Goal: Check status: Check status

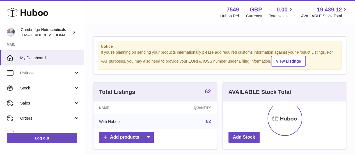
scroll to position [87, 123]
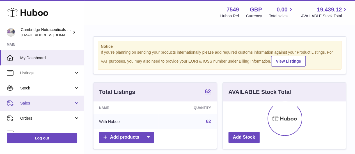
click at [43, 104] on span "Sales" at bounding box center [47, 103] width 54 height 5
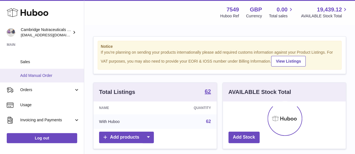
scroll to position [56, 0]
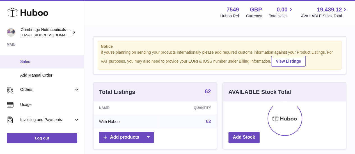
click at [36, 61] on span "Sales" at bounding box center [49, 61] width 59 height 5
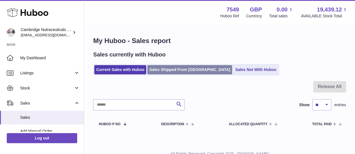
click at [193, 74] on link "Sales Shipped From Huboo" at bounding box center [189, 69] width 85 height 9
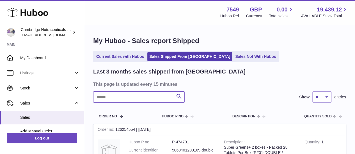
click at [102, 99] on input "text" at bounding box center [138, 97] width 91 height 11
paste input "**********"
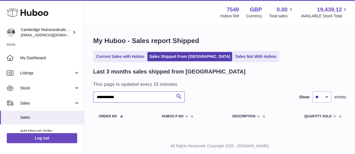
click at [98, 99] on input "**********" at bounding box center [138, 97] width 91 height 11
click at [112, 97] on input "**********" at bounding box center [138, 97] width 91 height 11
drag, startPoint x: 124, startPoint y: 99, endPoint x: 112, endPoint y: 103, distance: 12.9
click at [112, 103] on input "**********" at bounding box center [138, 97] width 91 height 11
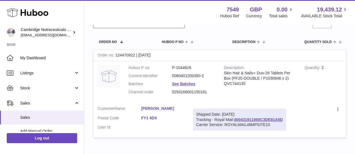
scroll to position [53, 0]
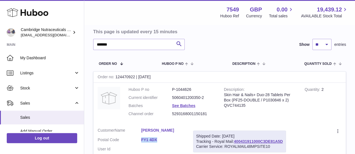
drag, startPoint x: 139, startPoint y: 140, endPoint x: 158, endPoint y: 140, distance: 19.3
click at [158, 140] on dl "Customer Name GEORGE PETCH Postal Code FY1 4DX User Id" at bounding box center [141, 141] width 87 height 27
copy dl "FY1 4DX"
drag, startPoint x: 130, startPoint y: 43, endPoint x: 31, endPoint y: 48, distance: 99.1
click at [31, 48] on div "Huboo Cambridge Nutraceuticals Ltd internalAdmin-7549@internal.huboo.com Main M…" at bounding box center [177, 79] width 355 height 264
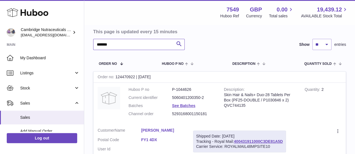
paste input "text"
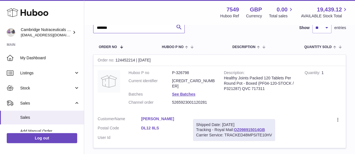
scroll to position [81, 0]
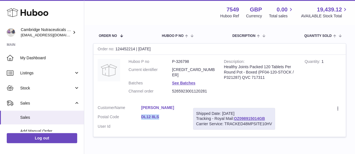
drag, startPoint x: 140, startPoint y: 113, endPoint x: 159, endPoint y: 114, distance: 19.1
click at [159, 114] on dl "Customer Name SUSAN HOUGHTON Postal Code DL12 8LS User Id" at bounding box center [141, 118] width 87 height 27
copy dl "DL12 8LS"
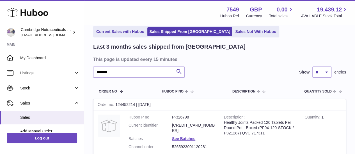
scroll to position [0, 0]
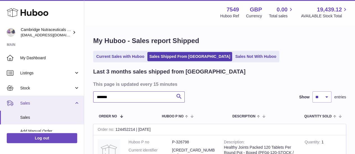
drag, startPoint x: 128, startPoint y: 99, endPoint x: 31, endPoint y: 96, distance: 96.8
click at [32, 97] on div "Huboo Cambridge Nutraceuticals Ltd internalAdmin-7549@internal.huboo.com Main M…" at bounding box center [177, 134] width 355 height 269
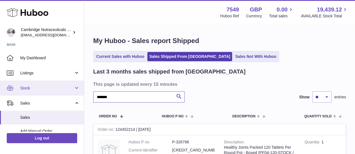
paste input "****"
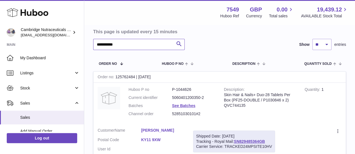
scroll to position [81, 0]
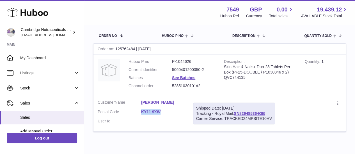
drag, startPoint x: 136, startPoint y: 109, endPoint x: 161, endPoint y: 111, distance: 25.0
click at [161, 111] on dl "Customer Name Miss Mary Adamson Postal Code KY11 9XW User Id" at bounding box center [141, 113] width 87 height 27
copy dl "KY11 9XW"
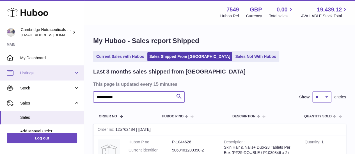
drag, startPoint x: 133, startPoint y: 98, endPoint x: 0, endPoint y: 73, distance: 135.1
click at [0, 73] on div "**********" at bounding box center [177, 132] width 355 height 264
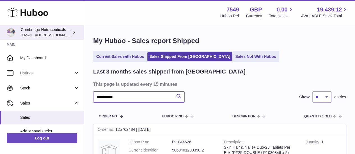
paste input "text"
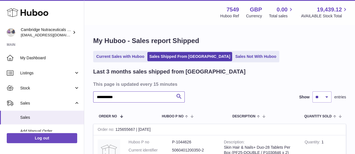
scroll to position [109, 0]
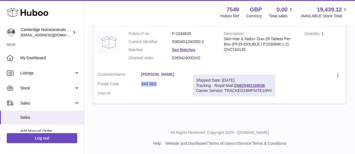
drag, startPoint x: 137, startPoint y: 85, endPoint x: 158, endPoint y: 86, distance: 20.8
click at [158, 86] on dl "Customer Name Mrs. Denise Hancock Postal Code S43 2DZ User Id" at bounding box center [141, 85] width 87 height 27
copy dl "S43 2DZ"
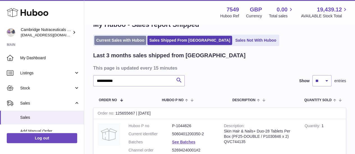
scroll to position [0, 0]
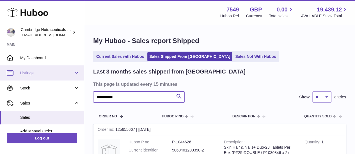
drag, startPoint x: 133, startPoint y: 98, endPoint x: 1, endPoint y: 79, distance: 133.5
click at [0, 82] on div "**********" at bounding box center [177, 132] width 355 height 264
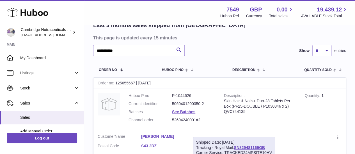
scroll to position [28, 0]
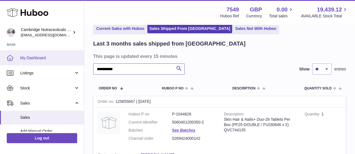
drag, startPoint x: 140, startPoint y: 69, endPoint x: 0, endPoint y: 57, distance: 140.4
click at [0, 57] on div "**********" at bounding box center [177, 104] width 355 height 264
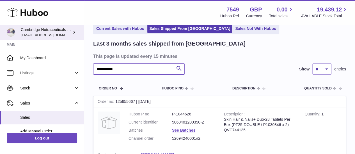
paste input "text"
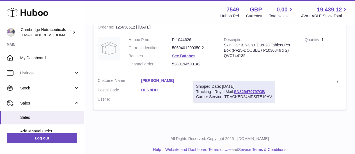
scroll to position [109, 0]
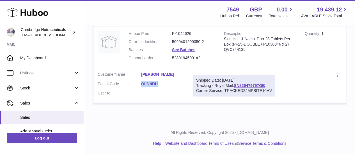
drag, startPoint x: 134, startPoint y: 82, endPoint x: 161, endPoint y: 83, distance: 26.6
click at [159, 84] on dl "Customer Name Mrs. Tracy Myles Postal Code OL6 9DU User Id" at bounding box center [141, 85] width 87 height 27
copy dl "OL6 9DU"
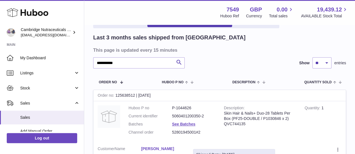
scroll to position [0, 0]
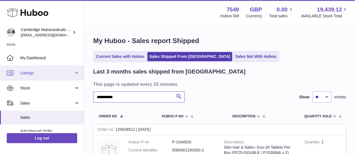
drag, startPoint x: 19, startPoint y: 96, endPoint x: 1, endPoint y: 78, distance: 26.0
click at [0, 79] on div "**********" at bounding box center [177, 132] width 355 height 264
paste input "text"
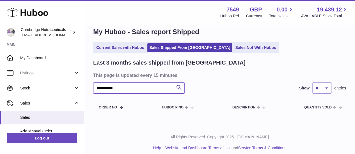
scroll to position [14, 0]
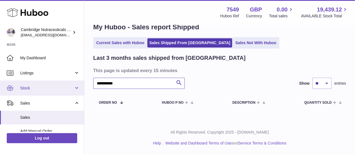
drag, startPoint x: 87, startPoint y: 86, endPoint x: 0, endPoint y: 85, distance: 86.9
click at [0, 85] on div "**********" at bounding box center [177, 70] width 355 height 169
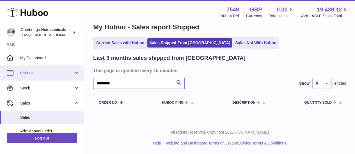
drag, startPoint x: 28, startPoint y: 72, endPoint x: 25, endPoint y: 69, distance: 4.4
click at [25, 69] on div "Huboo Cambridge Nutraceuticals Ltd internalAdmin-7549@internal.huboo.com Main M…" at bounding box center [177, 70] width 355 height 169
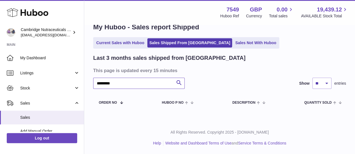
paste input "text"
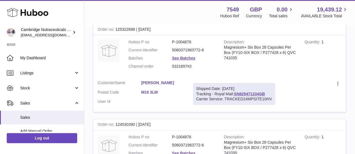
scroll to position [92, 0]
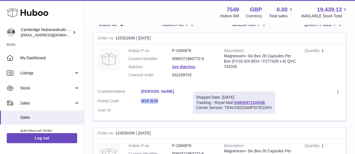
drag, startPoint x: 136, startPoint y: 102, endPoint x: 158, endPoint y: 102, distance: 21.9
click at [158, 102] on dl "Customer Name Mrs. Adele Scullion Postal Code M19 3LW User Id" at bounding box center [141, 102] width 87 height 27
copy dl "M19 3LW"
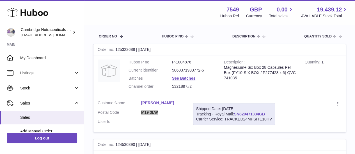
scroll to position [120, 0]
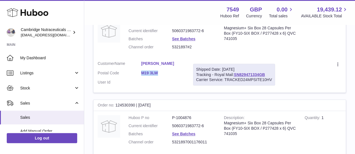
click at [145, 77] on dl "Customer Name Mrs. Adele Scullion Postal Code M19 3LW User Id" at bounding box center [141, 74] width 87 height 27
drag, startPoint x: 139, startPoint y: 74, endPoint x: 157, endPoint y: 75, distance: 18.5
click at [157, 75] on dl "Customer Name Mrs. Adele Scullion Postal Code M19 3LW User Id" at bounding box center [141, 74] width 87 height 27
copy dl "M19 3LW"
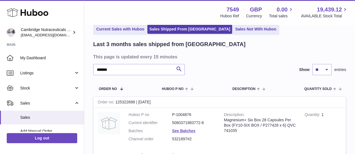
scroll to position [8, 0]
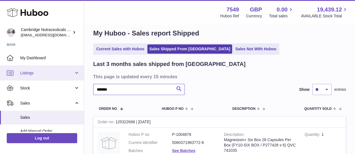
drag, startPoint x: 91, startPoint y: 90, endPoint x: 0, endPoint y: 76, distance: 92.2
paste input "text"
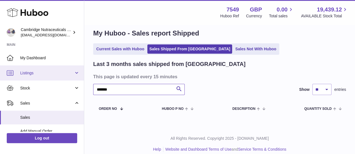
drag, startPoint x: 143, startPoint y: 88, endPoint x: 36, endPoint y: 77, distance: 106.9
click at [40, 79] on div "Huboo Cambridge Nutraceuticals Ltd internalAdmin-7549@internal.huboo.com Main M…" at bounding box center [177, 76] width 355 height 169
paste input "*****"
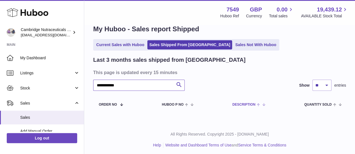
scroll to position [14, 0]
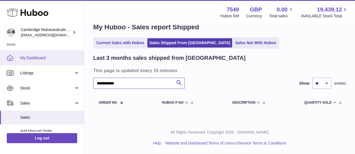
drag, startPoint x: 136, startPoint y: 86, endPoint x: 24, endPoint y: 64, distance: 113.7
click at [25, 64] on div "**********" at bounding box center [177, 70] width 355 height 169
paste input "text"
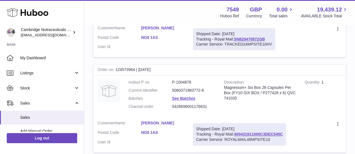
scroll to position [176, 0]
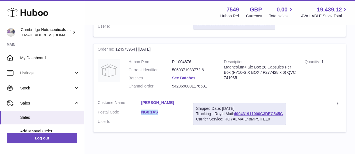
drag, startPoint x: 138, startPoint y: 114, endPoint x: 159, endPoint y: 115, distance: 20.8
click at [159, 115] on dl "Customer Name JENNIFER TOWERS Postal Code NG8 1AS User Id" at bounding box center [141, 113] width 87 height 27
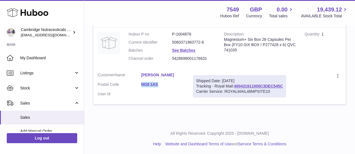
scroll to position [204, 0]
copy dl "NG8 1AS"
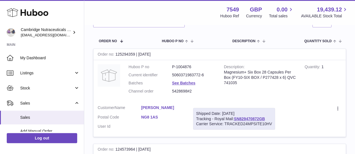
scroll to position [0, 0]
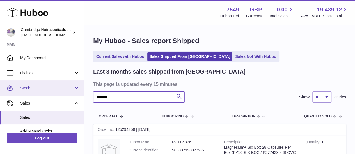
drag, startPoint x: 132, startPoint y: 98, endPoint x: 0, endPoint y: 82, distance: 133.1
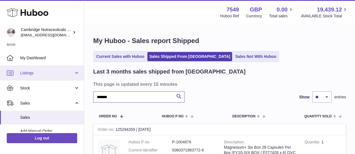
paste input "text"
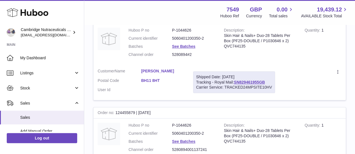
scroll to position [196, 0]
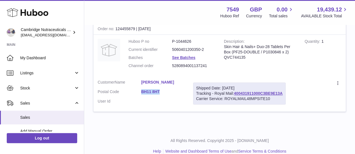
drag, startPoint x: 134, startPoint y: 94, endPoint x: 159, endPoint y: 94, distance: 24.7
click at [159, 94] on dl "Customer Name NATALIE SANDT Postal Code BH11 8HT User Id" at bounding box center [141, 93] width 87 height 27
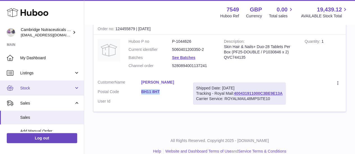
copy dl "BH11 8HT"
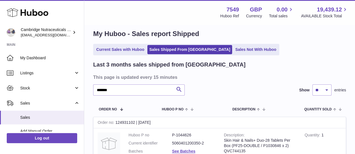
scroll to position [0, 0]
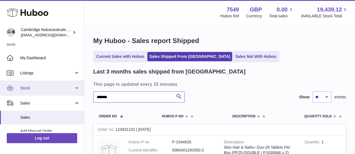
drag, startPoint x: 116, startPoint y: 99, endPoint x: 0, endPoint y: 84, distance: 117.1
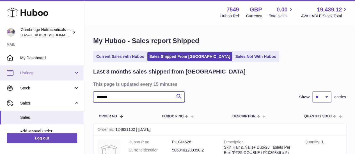
paste input "text"
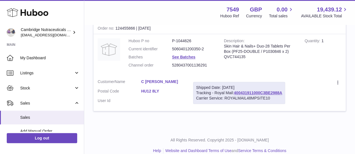
scroll to position [204, 0]
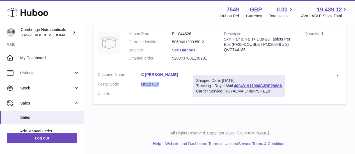
drag, startPoint x: 139, startPoint y: 85, endPoint x: 159, endPoint y: 87, distance: 19.5
click at [159, 87] on dl "Customer Name C WAITE Postal Code HU12 8LY User Id" at bounding box center [141, 85] width 87 height 27
copy dl "HU12 8LY"
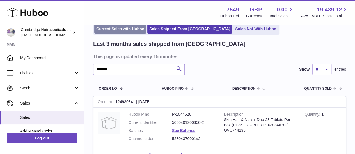
scroll to position [8, 0]
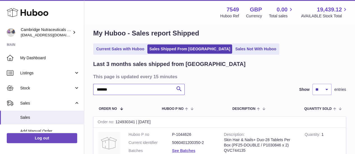
drag, startPoint x: 110, startPoint y: 88, endPoint x: 0, endPoint y: 50, distance: 117.0
paste input "text"
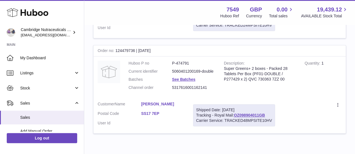
scroll to position [148, 0]
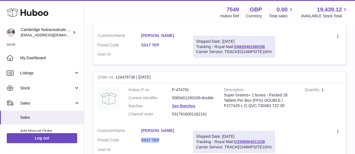
drag, startPoint x: 138, startPoint y: 140, endPoint x: 160, endPoint y: 142, distance: 21.3
click at [160, 142] on dl "Customer Name EUNICE SOUTHAM Postal Code SS17 7EP User Id" at bounding box center [141, 141] width 87 height 27
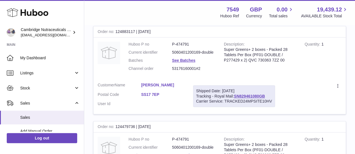
scroll to position [64, 0]
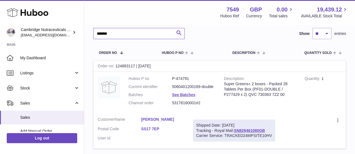
drag, startPoint x: 132, startPoint y: 32, endPoint x: 56, endPoint y: 21, distance: 77.7
click at [56, 21] on div "Huboo Cambridge Nutraceuticals Ltd internalAdmin-7549@internal.huboo.com Main M…" at bounding box center [177, 115] width 355 height 359
paste input "text"
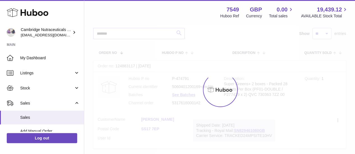
scroll to position [14, 0]
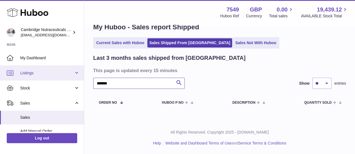
drag, startPoint x: 138, startPoint y: 82, endPoint x: 0, endPoint y: 73, distance: 138.3
click at [0, 73] on div "Huboo Cambridge Nutraceuticals Ltd internalAdmin-7549@internal.huboo.com Main M…" at bounding box center [177, 70] width 355 height 169
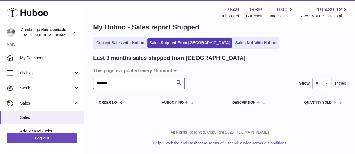
paste input "*****"
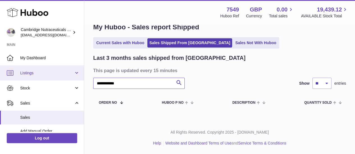
drag, startPoint x: 86, startPoint y: 81, endPoint x: 29, endPoint y: 74, distance: 57.4
click at [29, 74] on div "**********" at bounding box center [177, 70] width 355 height 169
paste input "text"
type input "********"
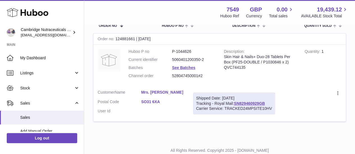
scroll to position [109, 0]
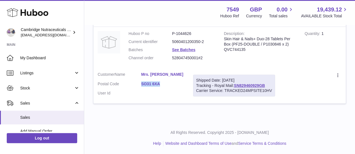
drag, startPoint x: 142, startPoint y: 85, endPoint x: 163, endPoint y: 86, distance: 20.8
click at [163, 86] on dl "Customer Name Mrs. Audrey Harris Postal Code SO31 6XA User Id" at bounding box center [141, 85] width 87 height 27
